Goal: Information Seeking & Learning: Compare options

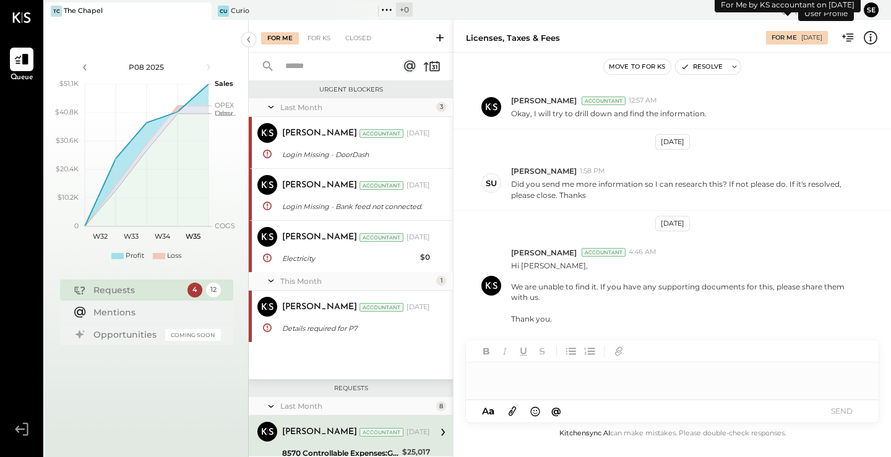
scroll to position [179, 0]
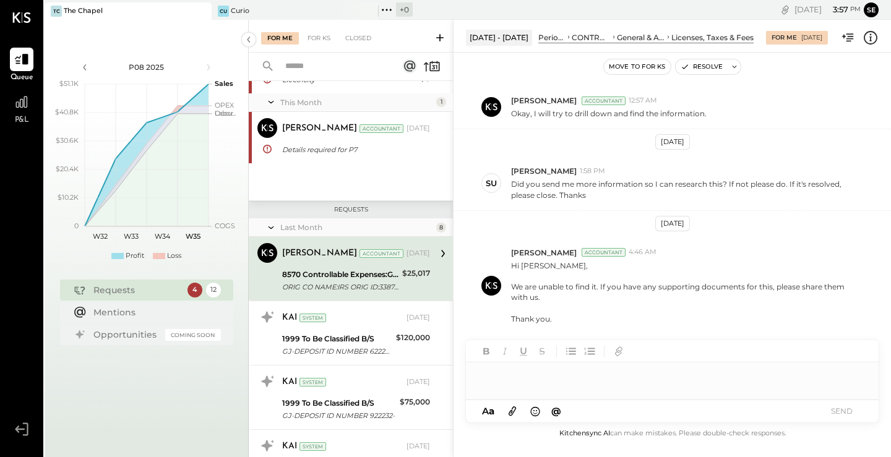
click at [188, 289] on div "4" at bounding box center [194, 290] width 15 height 15
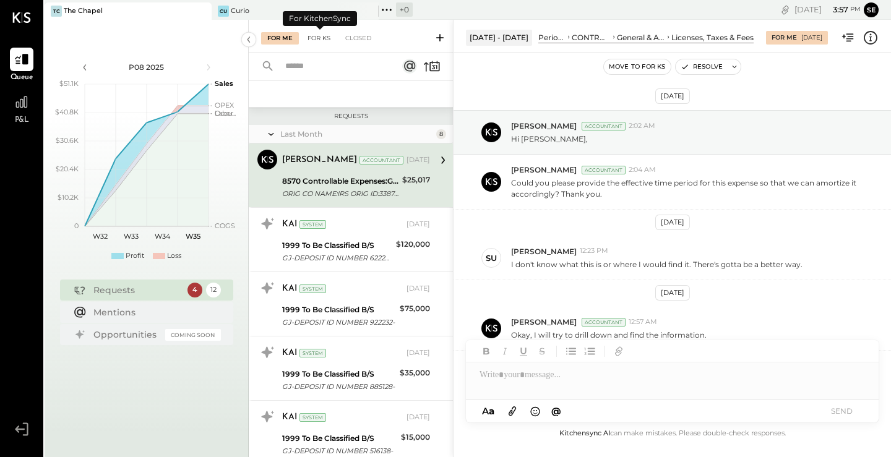
click at [319, 42] on div "For KS" at bounding box center [318, 38] width 35 height 12
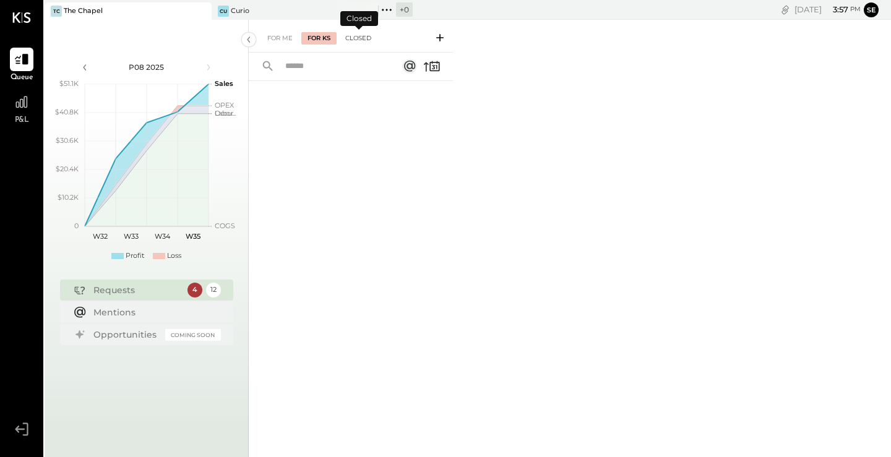
click at [354, 37] on div "Closed" at bounding box center [358, 38] width 38 height 12
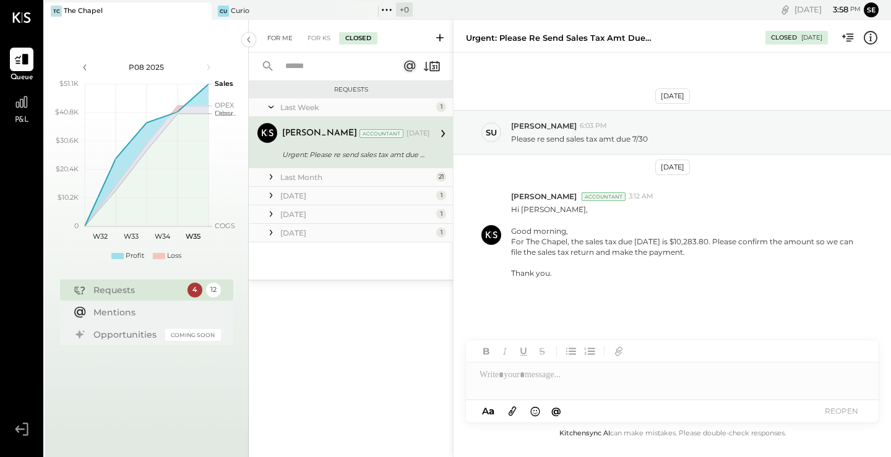
click at [283, 44] on div "For Me" at bounding box center [280, 38] width 38 height 12
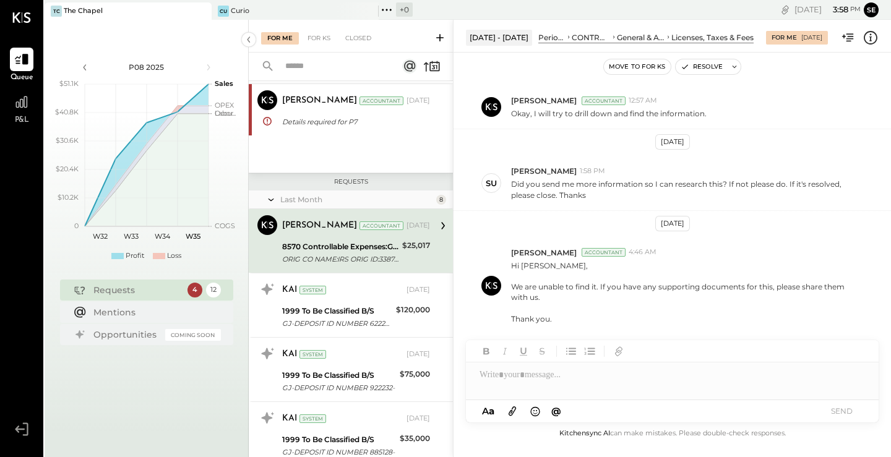
scroll to position [211, 0]
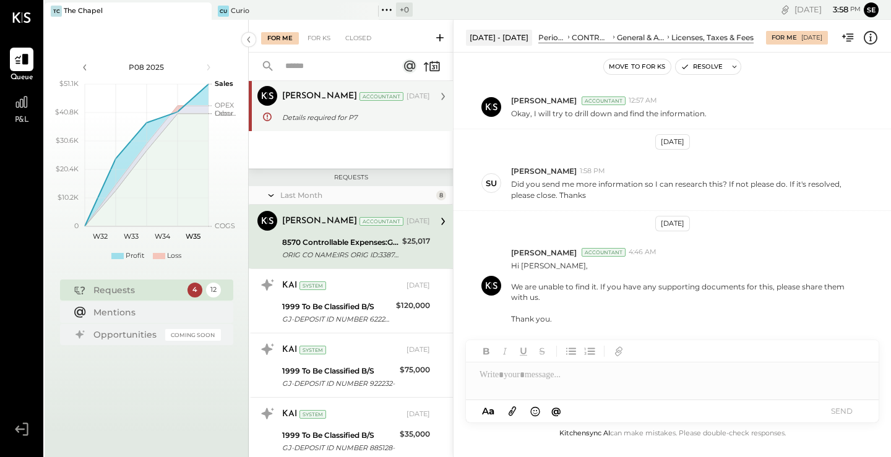
click at [377, 115] on div "Details required for P7" at bounding box center [354, 117] width 144 height 12
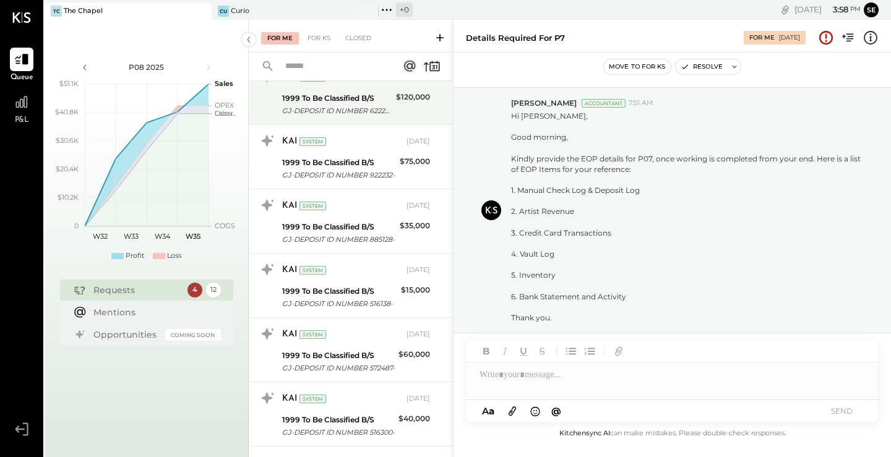
scroll to position [510, 0]
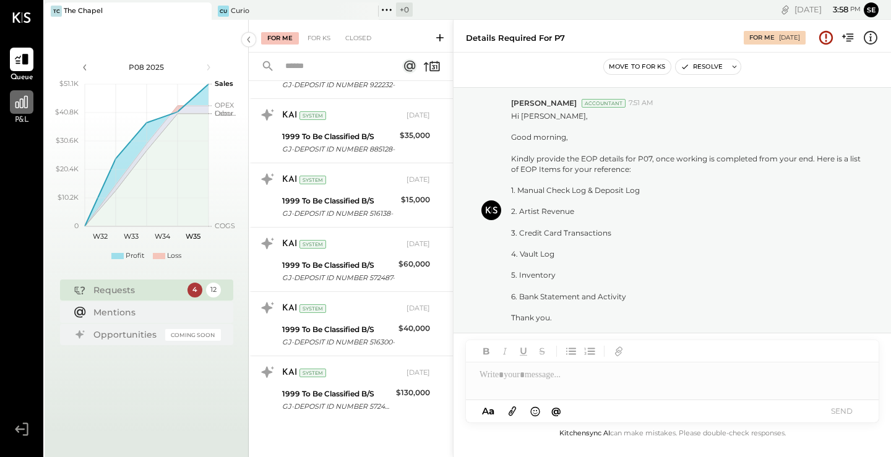
click at [14, 106] on icon at bounding box center [22, 102] width 16 height 16
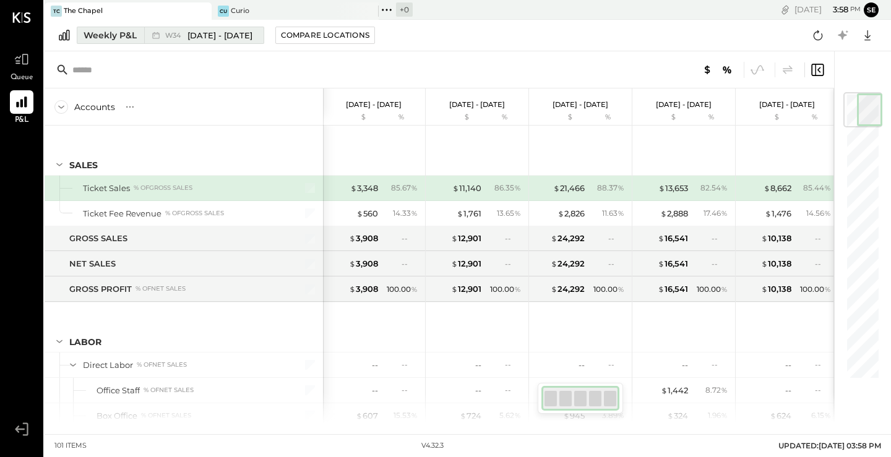
click at [255, 30] on div "W34 [DATE] - [DATE]" at bounding box center [200, 35] width 113 height 16
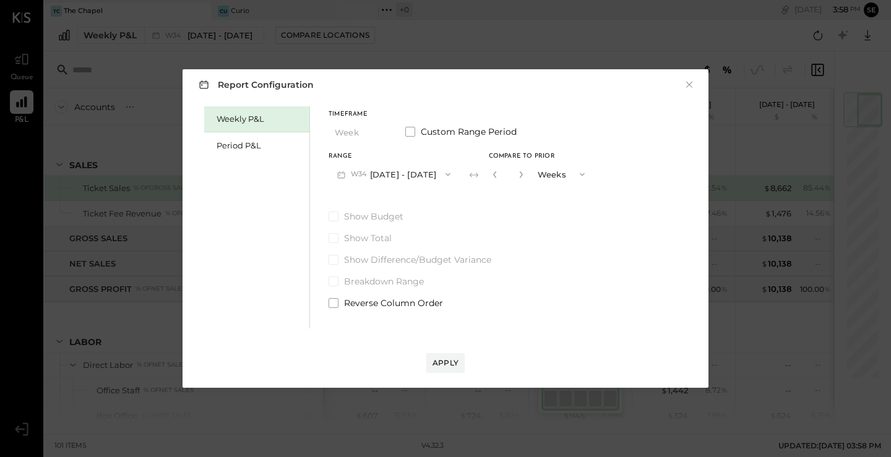
click at [409, 139] on div "Timeframe Week Custom Range Period" at bounding box center [460, 127] width 265 height 32
click at [409, 131] on span at bounding box center [410, 132] width 10 height 10
click at [400, 171] on button "[DATE]" at bounding box center [365, 174] width 74 height 23
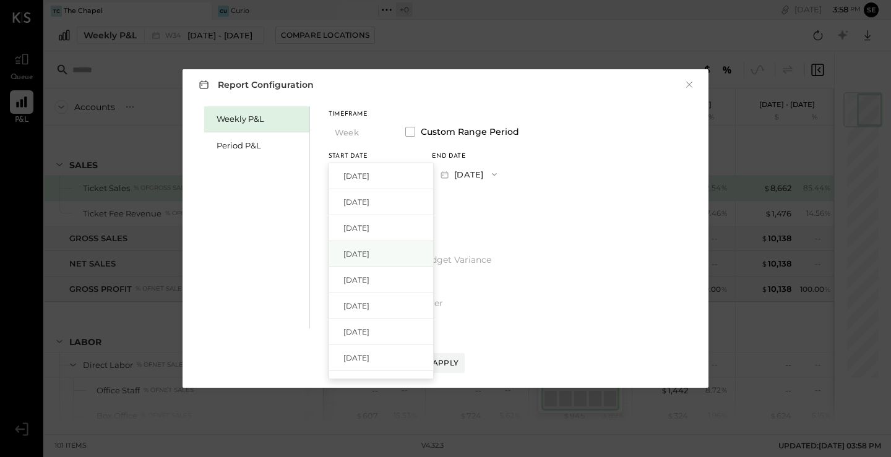
click at [413, 255] on div "[DATE]" at bounding box center [381, 254] width 104 height 26
click at [505, 181] on button "[DATE]" at bounding box center [469, 174] width 74 height 23
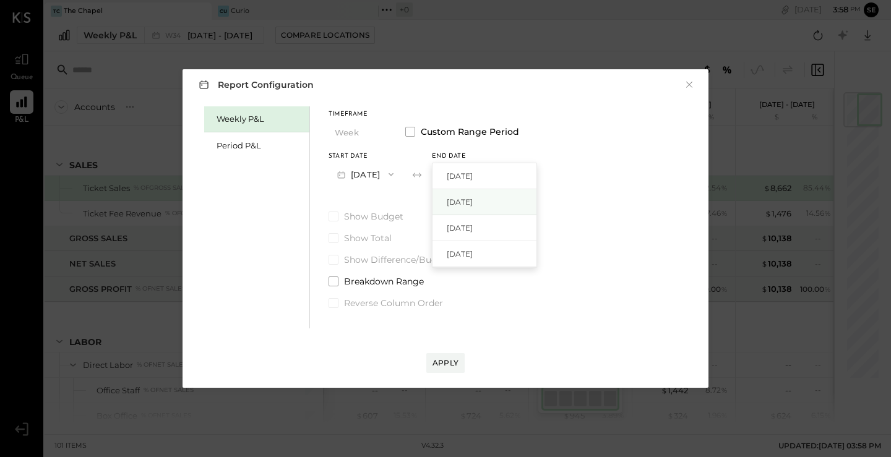
click at [523, 206] on div "[DATE]" at bounding box center [484, 202] width 104 height 26
click at [465, 368] on div "Apply" at bounding box center [445, 350] width 501 height 45
click at [448, 366] on div "Apply" at bounding box center [445, 363] width 26 height 11
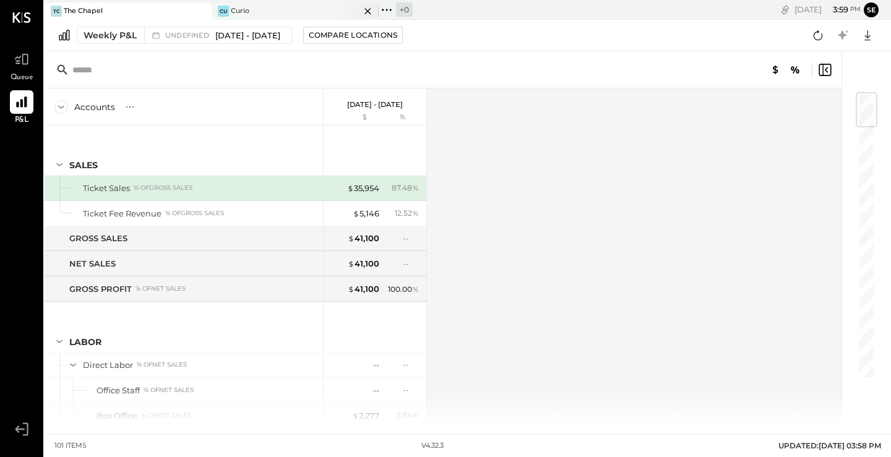
click at [228, 6] on div "Cu" at bounding box center [223, 11] width 11 height 11
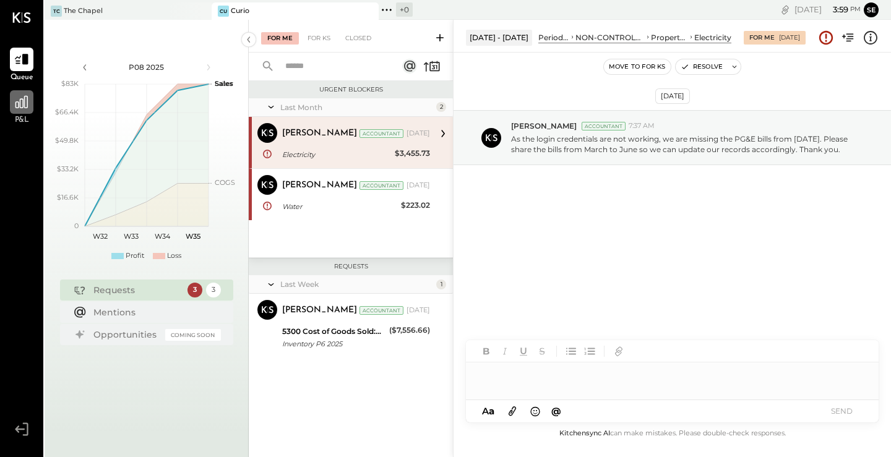
click at [28, 100] on icon at bounding box center [22, 102] width 16 height 16
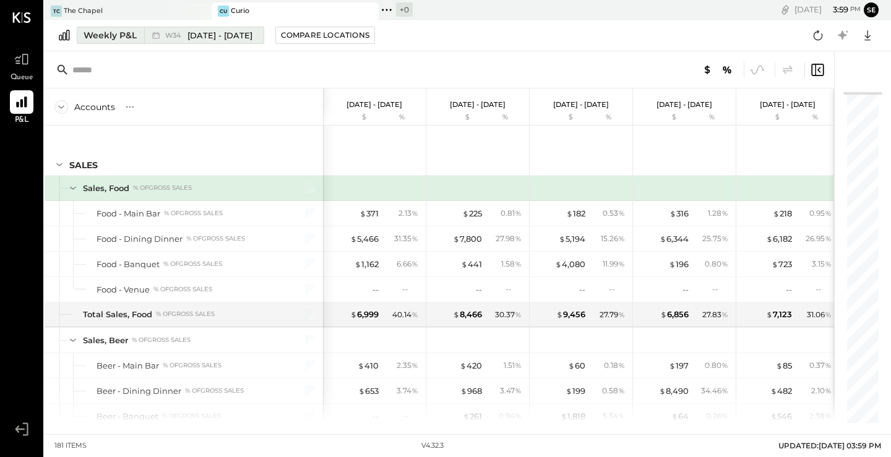
click at [124, 36] on div "Weekly P&L" at bounding box center [109, 35] width 53 height 12
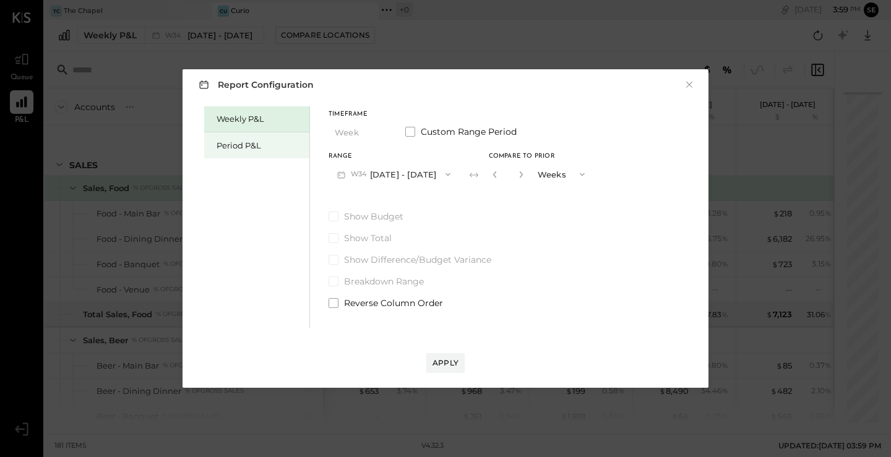
click at [266, 144] on div "Period P&L" at bounding box center [259, 146] width 87 height 12
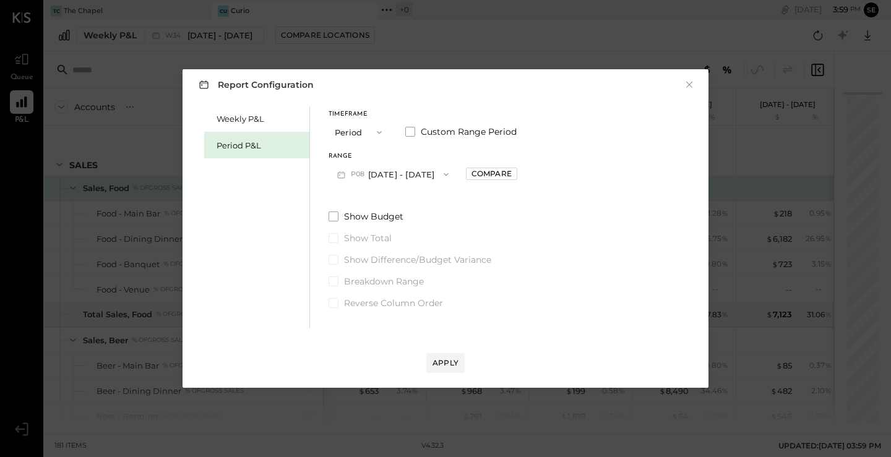
click at [380, 171] on button "P08 [DATE] - [DATE]" at bounding box center [392, 174] width 129 height 23
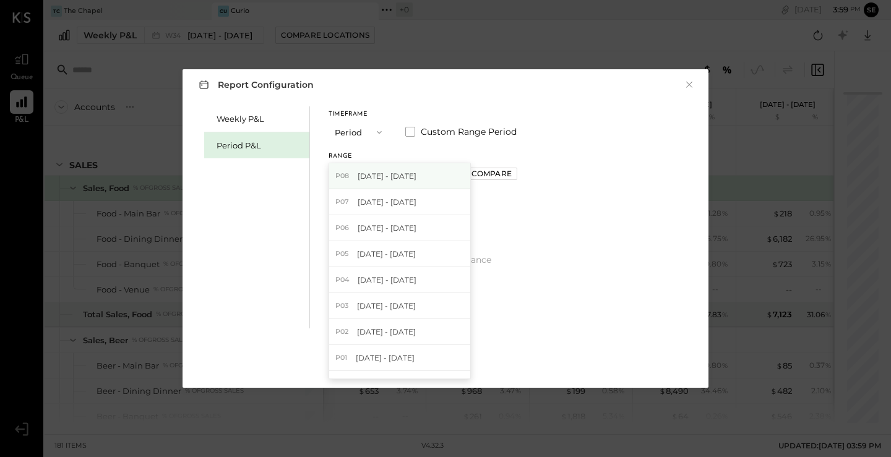
click at [431, 178] on div "P08 [DATE] - [DATE]" at bounding box center [399, 176] width 141 height 26
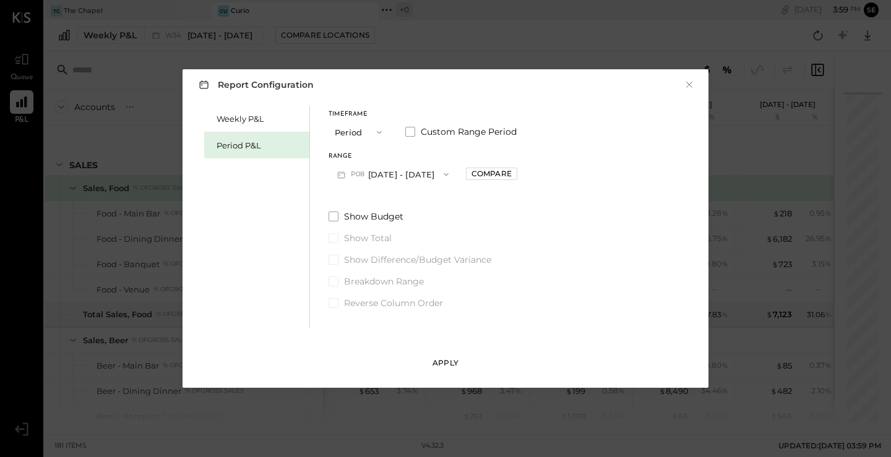
click at [438, 358] on div "Apply" at bounding box center [445, 363] width 26 height 11
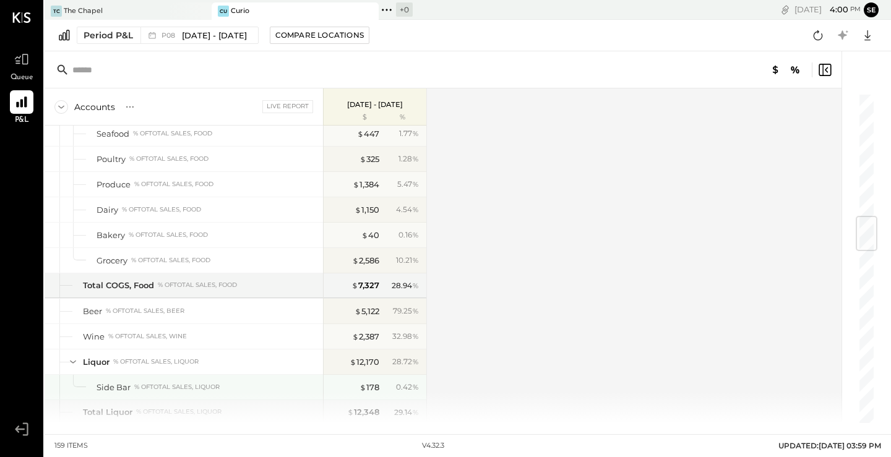
scroll to position [1046, 0]
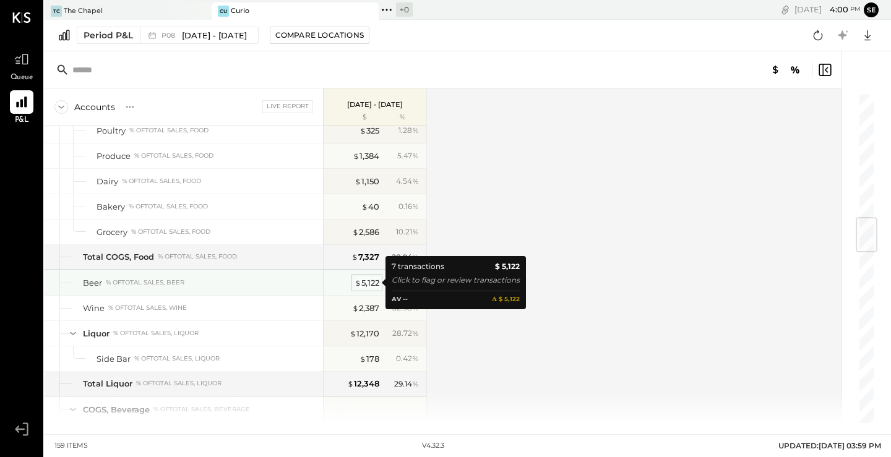
click at [367, 283] on div "$ 5,122" at bounding box center [366, 283] width 25 height 12
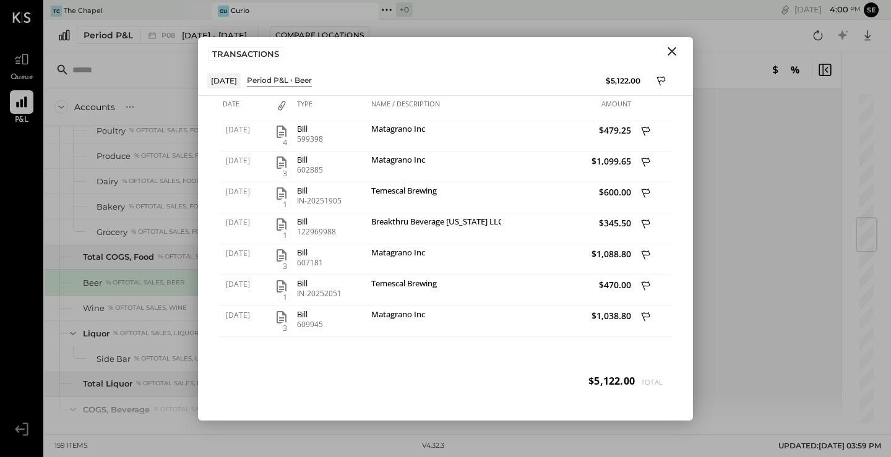
click at [673, 54] on icon "Close" at bounding box center [671, 51] width 15 height 15
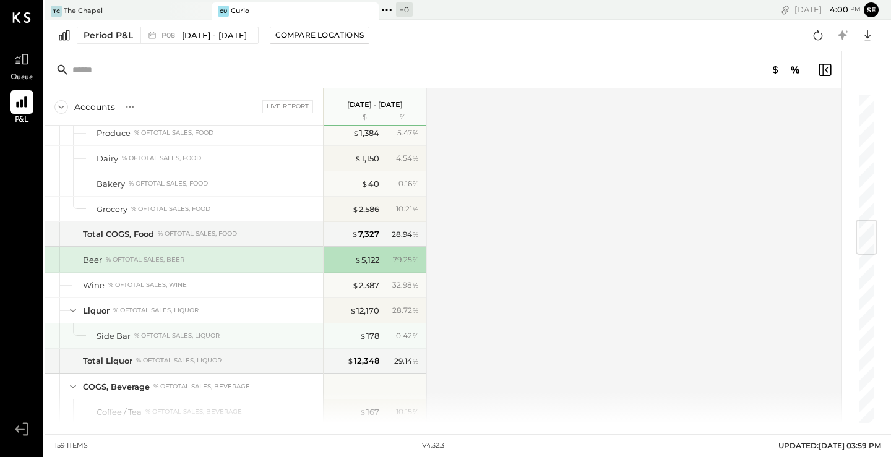
scroll to position [1070, 0]
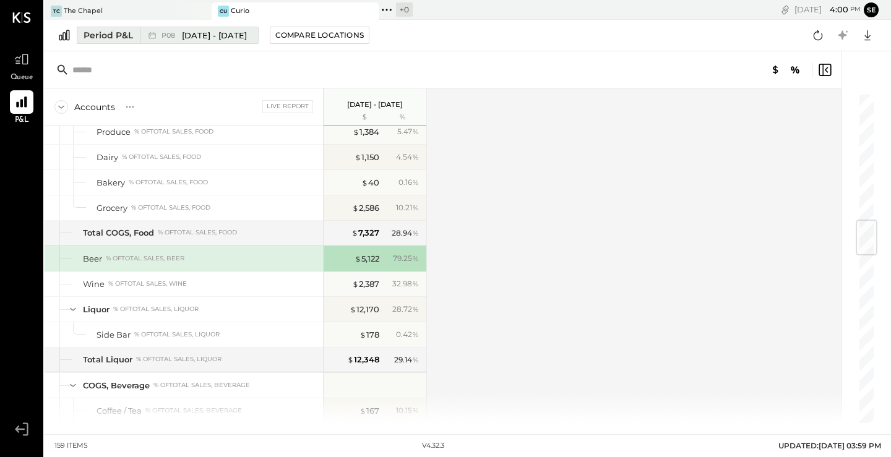
click at [209, 33] on span "[DATE] - [DATE]" at bounding box center [214, 36] width 65 height 12
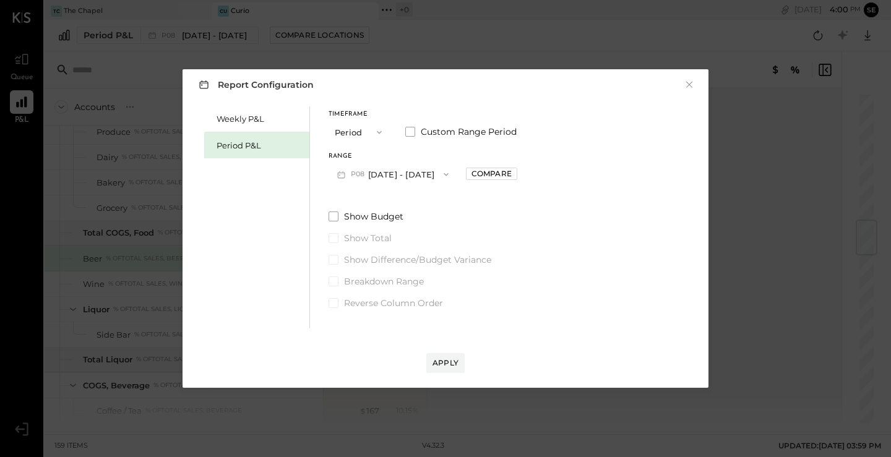
click at [377, 132] on icon "button" at bounding box center [379, 132] width 5 height 3
click at [372, 153] on div "Quarter" at bounding box center [359, 154] width 61 height 22
click at [454, 364] on div "Apply" at bounding box center [445, 363] width 26 height 11
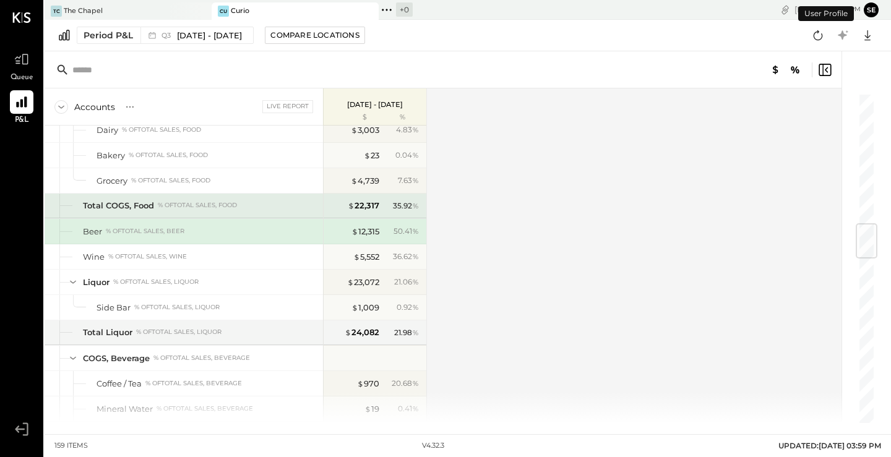
scroll to position [1100, 0]
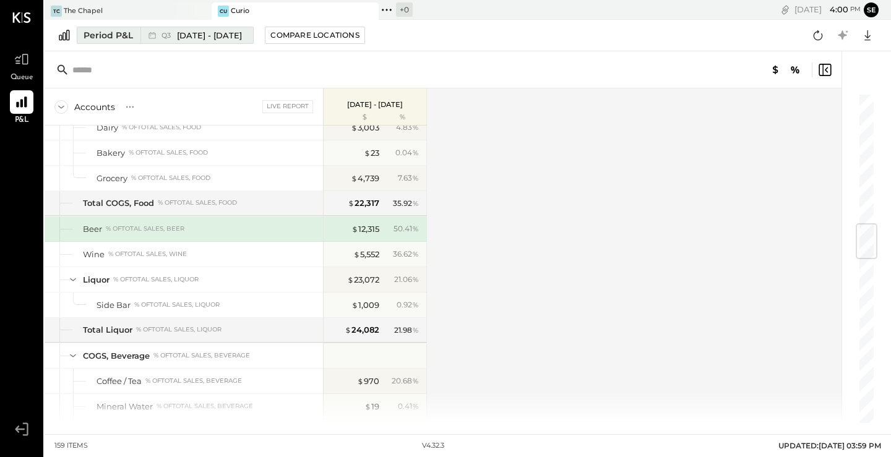
click at [129, 31] on div "Period P&L" at bounding box center [107, 35] width 49 height 12
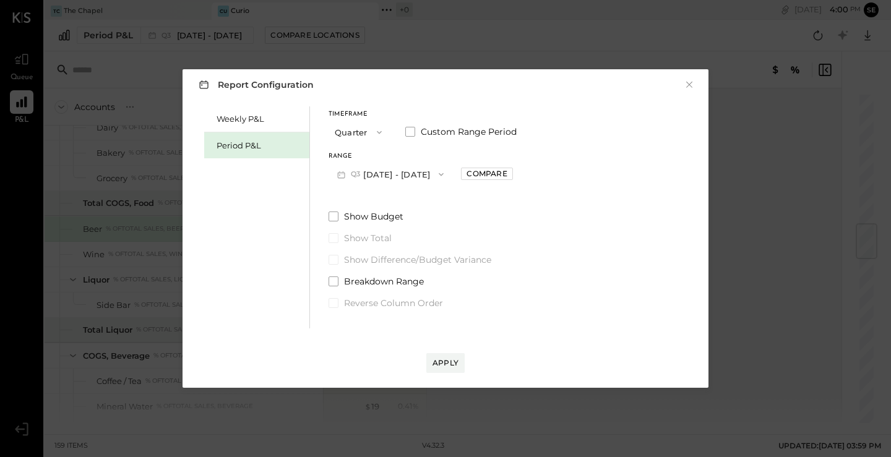
click at [354, 133] on button "Quarter" at bounding box center [359, 132] width 62 height 23
click at [350, 178] on span "YTD" at bounding box center [344, 176] width 12 height 8
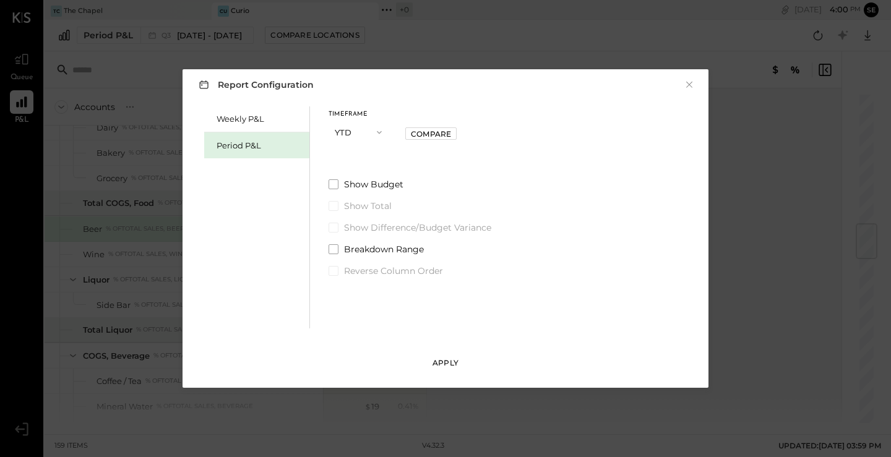
click at [434, 354] on button "Apply" at bounding box center [445, 363] width 38 height 20
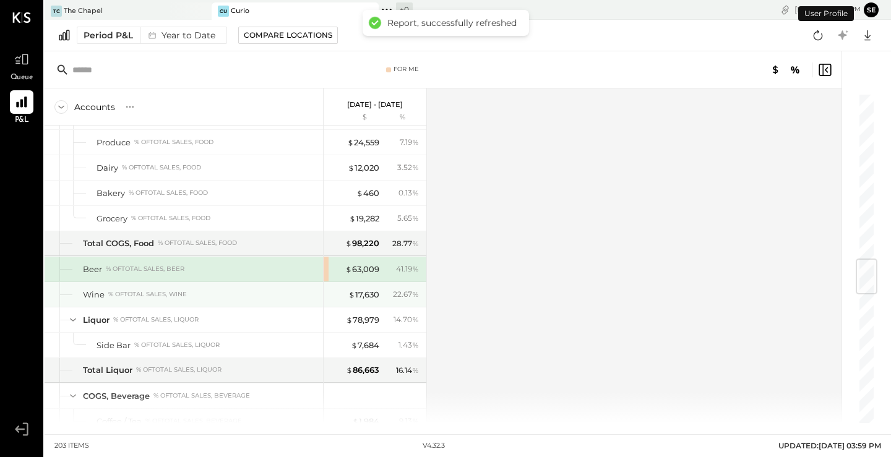
scroll to position [1391, 0]
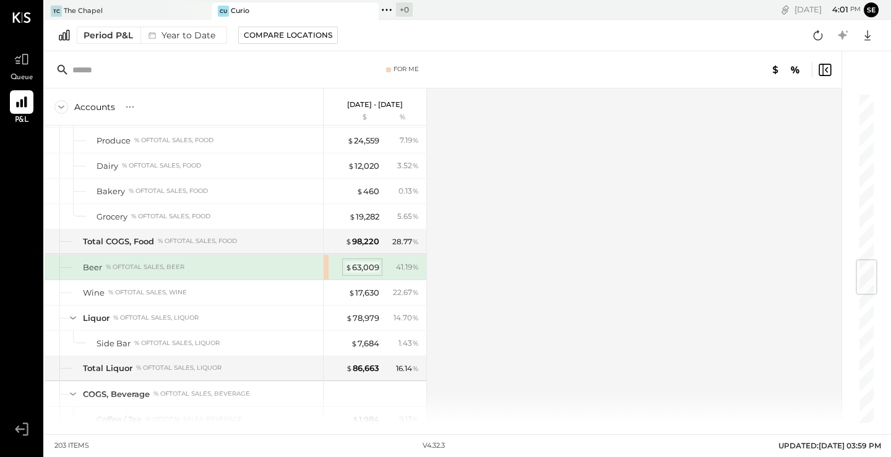
click at [356, 268] on div "$ 63,009" at bounding box center [362, 268] width 34 height 12
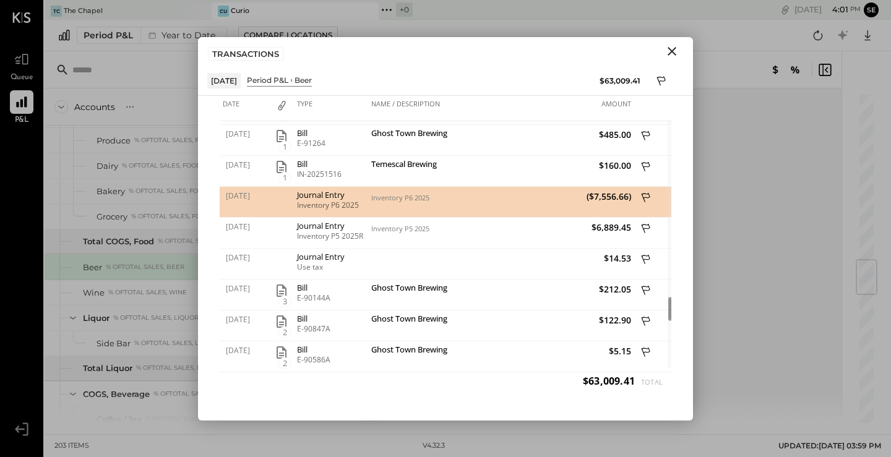
click at [606, 195] on span "($7,556.66)" at bounding box center [567, 197] width 127 height 12
click at [315, 199] on div "Journal Entry" at bounding box center [331, 195] width 68 height 9
click at [260, 196] on span "[DATE]" at bounding box center [246, 196] width 40 height 11
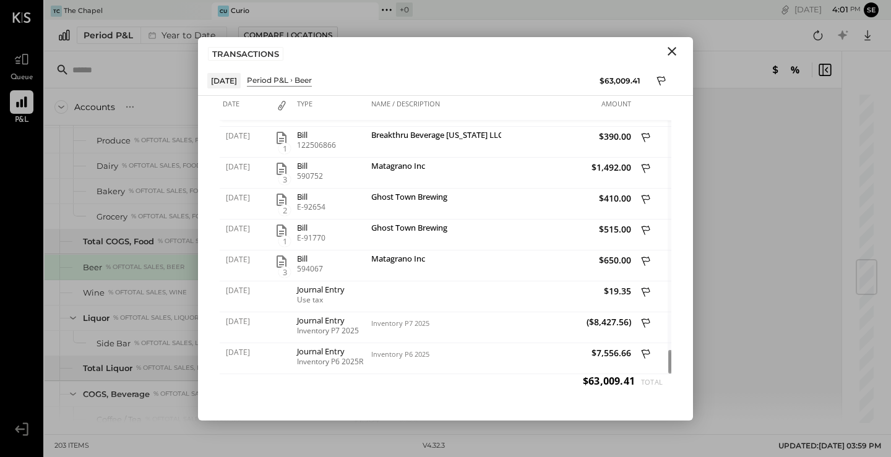
click at [669, 51] on icon "Close" at bounding box center [671, 51] width 15 height 15
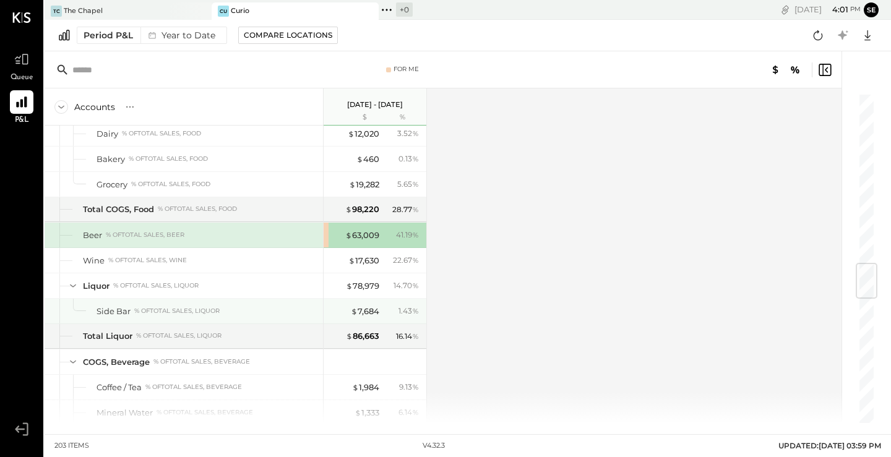
scroll to position [1431, 0]
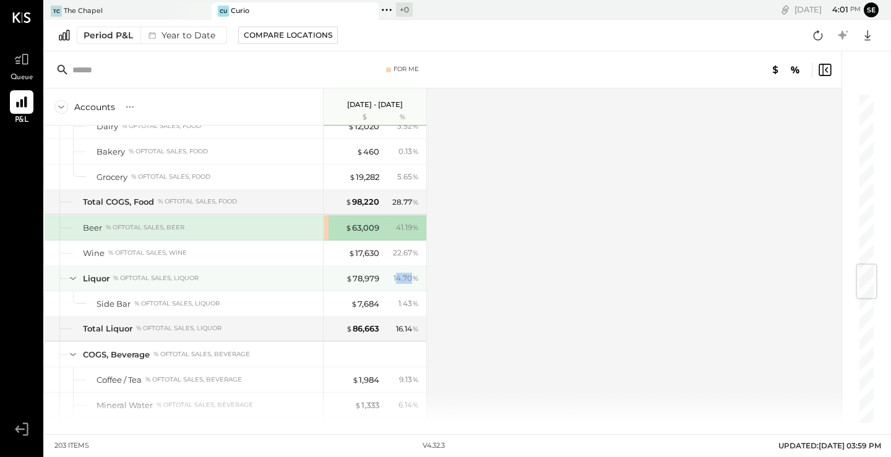
drag, startPoint x: 414, startPoint y: 280, endPoint x: 395, endPoint y: 280, distance: 19.8
click at [395, 280] on div "14.70 %" at bounding box center [405, 278] width 25 height 11
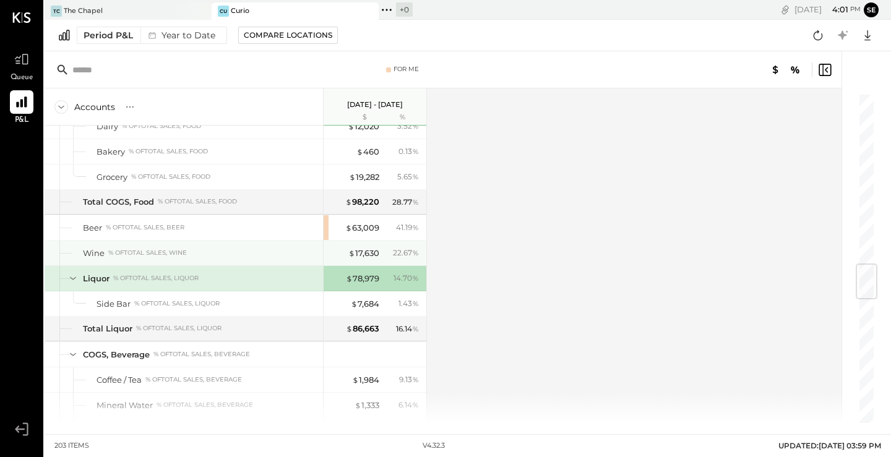
click at [414, 252] on span "%" at bounding box center [415, 252] width 7 height 10
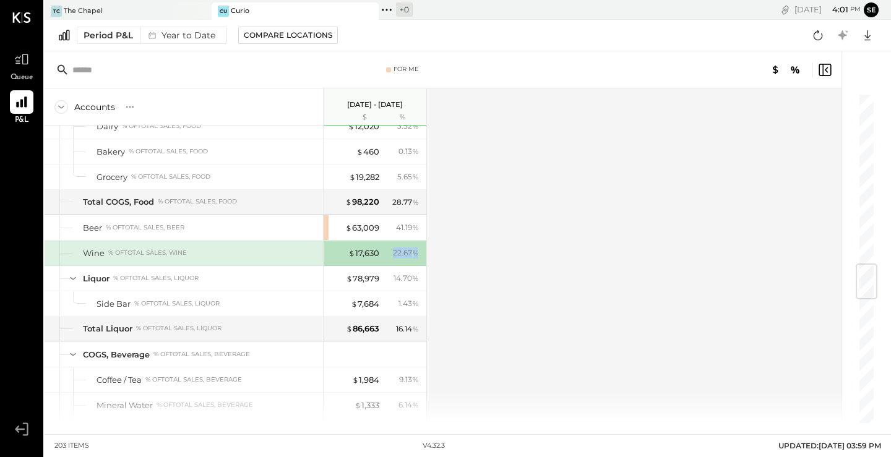
drag, startPoint x: 414, startPoint y: 252, endPoint x: 389, endPoint y: 252, distance: 24.7
click at [389, 252] on div "22.67 %" at bounding box center [402, 252] width 40 height 11
click at [393, 252] on div "22.67 %" at bounding box center [406, 252] width 26 height 11
drag, startPoint x: 411, startPoint y: 229, endPoint x: 394, endPoint y: 229, distance: 17.3
click at [394, 229] on div "41.19 %" at bounding box center [402, 227] width 40 height 11
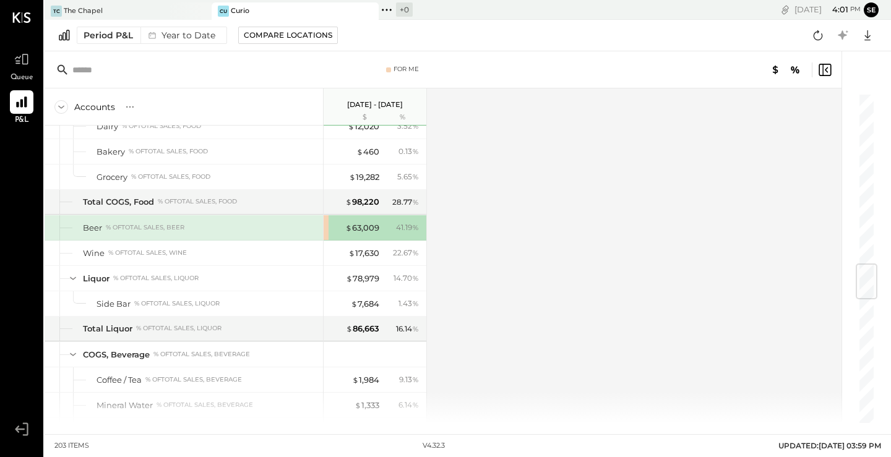
click at [455, 231] on div "Accounts S % GL [DATE] - [DATE] $ % SALES Sales, Food % of GROSS SALES Food - M…" at bounding box center [444, 255] width 799 height 335
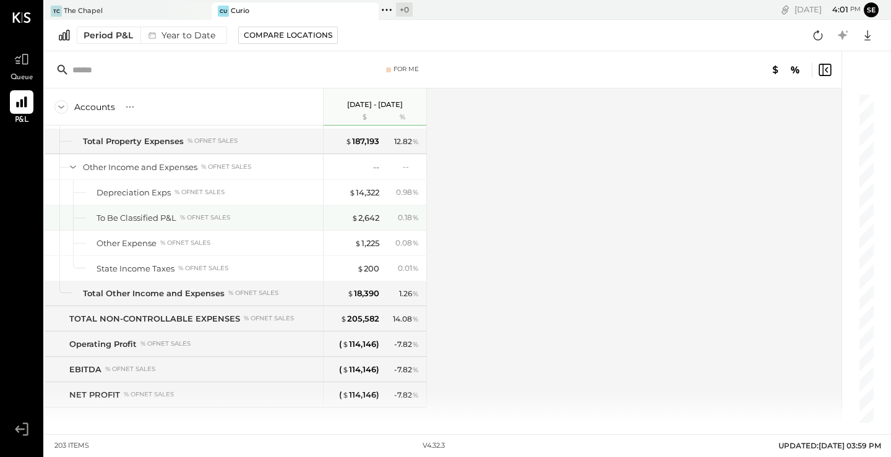
scroll to position [4447, 0]
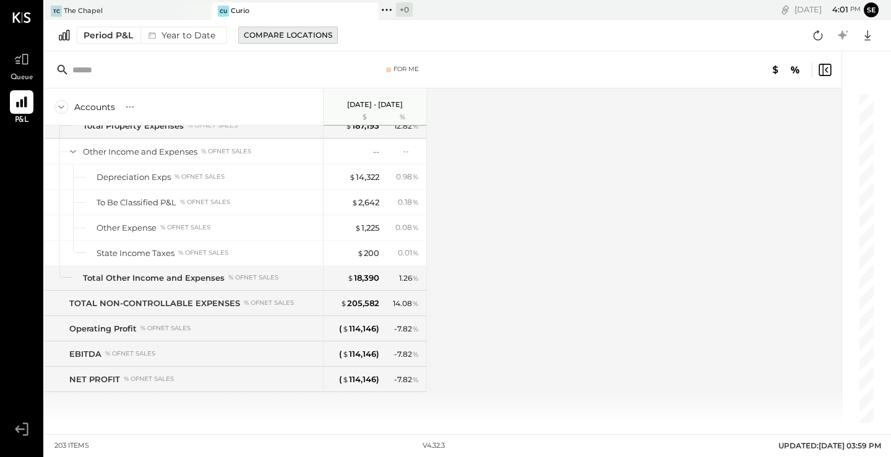
click at [257, 36] on div "Compare Locations" at bounding box center [288, 35] width 88 height 11
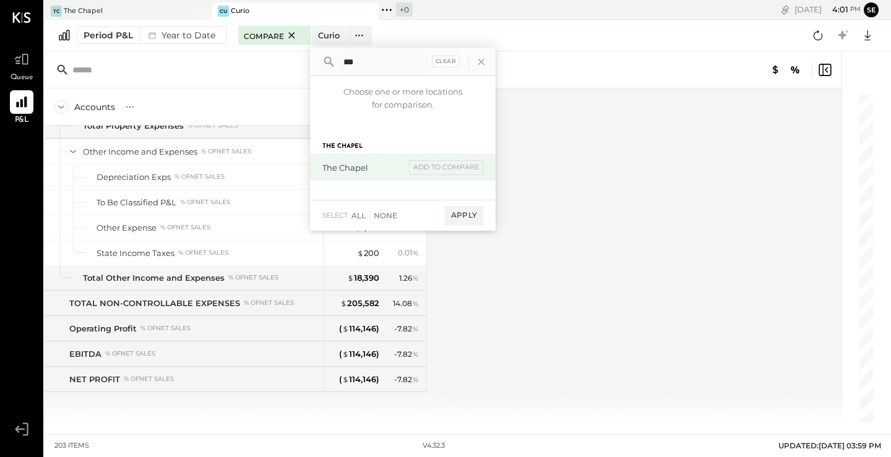
type input "***"
click at [394, 173] on div "The Chapel add to compare" at bounding box center [403, 168] width 186 height 26
click at [351, 168] on div "The Chapel" at bounding box center [363, 168] width 83 height 12
click at [413, 172] on div "add to compare" at bounding box center [446, 167] width 74 height 15
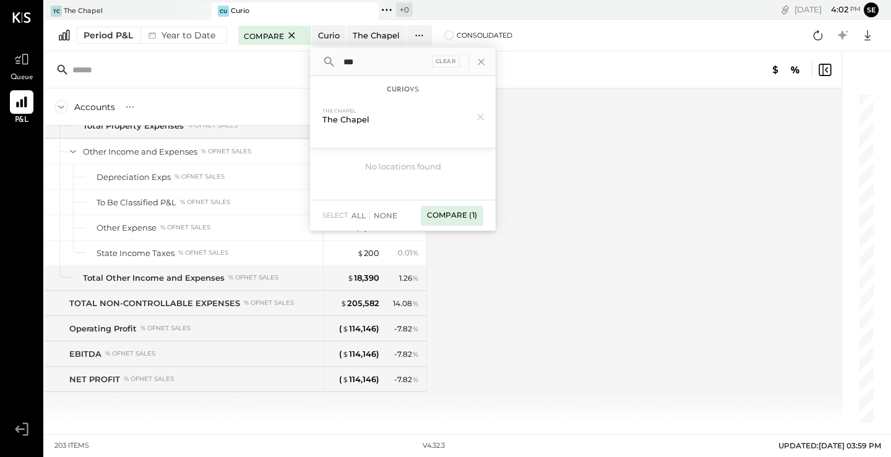
click at [468, 219] on div "Compare (1)" at bounding box center [452, 216] width 62 height 20
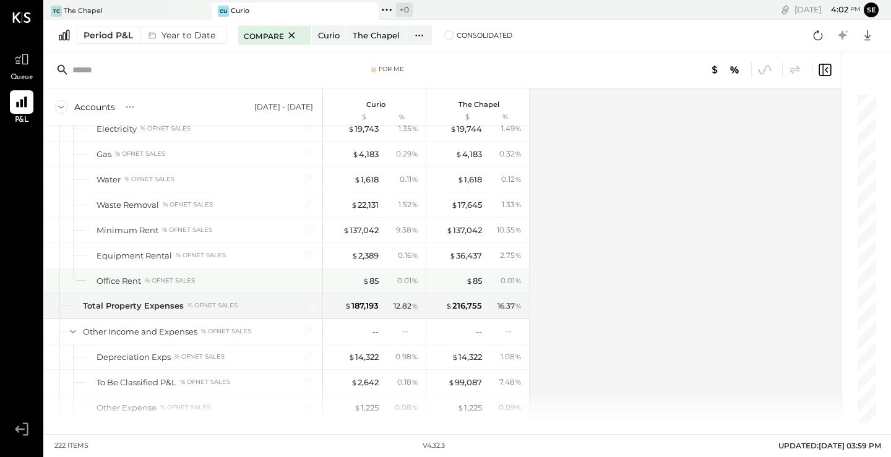
scroll to position [4662, 0]
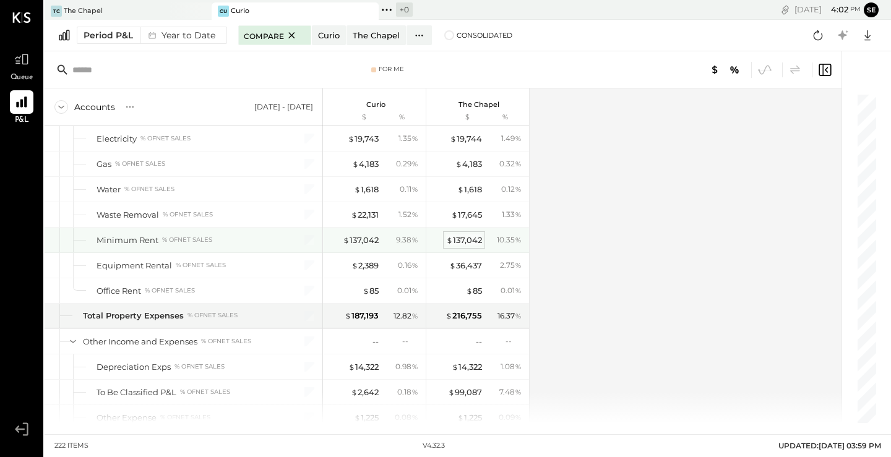
click at [468, 242] on div "$ 137,042" at bounding box center [464, 240] width 36 height 12
